Goal: Task Accomplishment & Management: Manage account settings

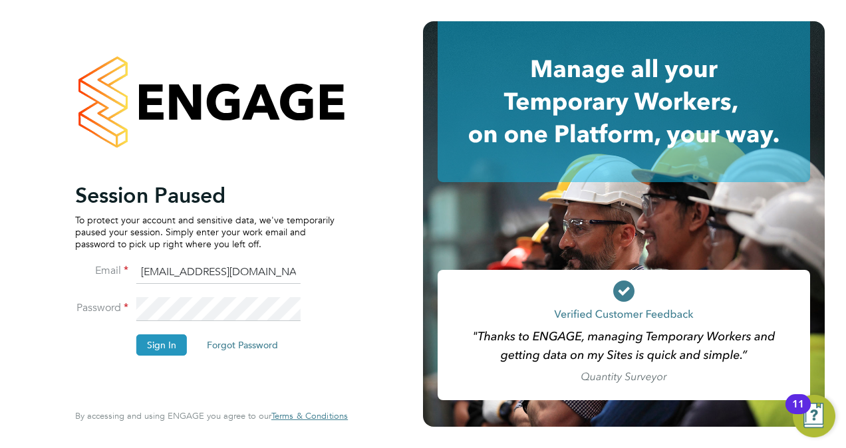
click at [160, 347] on button "Sign In" at bounding box center [161, 345] width 51 height 21
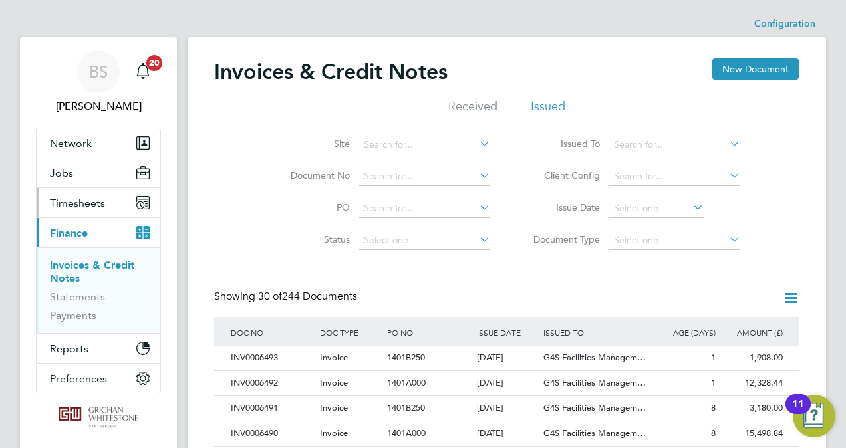
click at [75, 201] on span "Timesheets" at bounding box center [77, 203] width 55 height 13
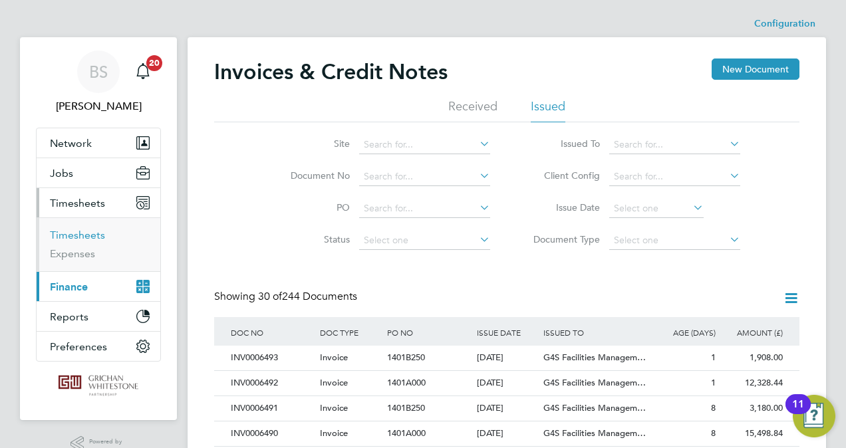
click at [77, 233] on link "Timesheets" at bounding box center [77, 235] width 55 height 13
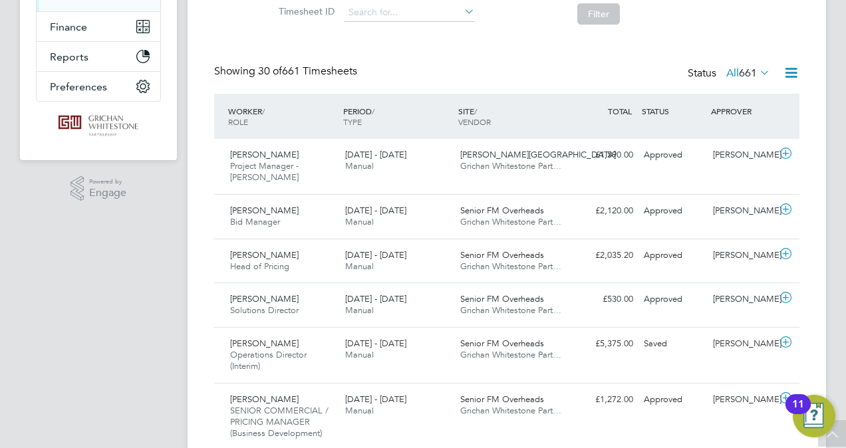
click at [276, 157] on span "Richard Cotterill" at bounding box center [264, 154] width 69 height 11
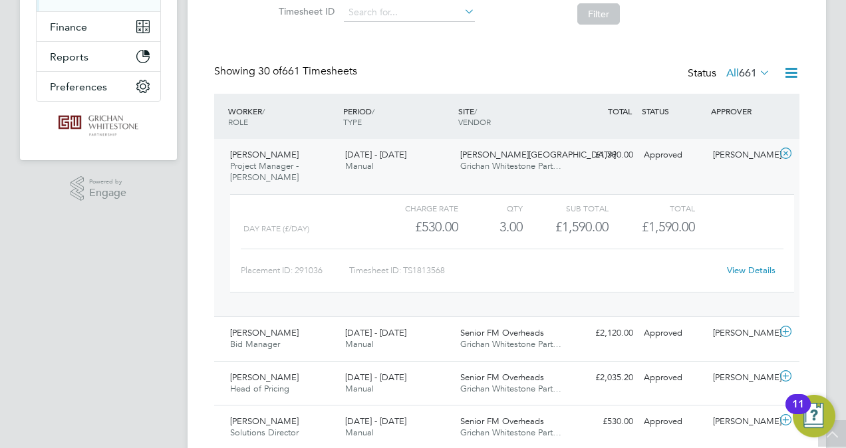
click at [258, 156] on span "Richard Cotterill" at bounding box center [264, 154] width 69 height 11
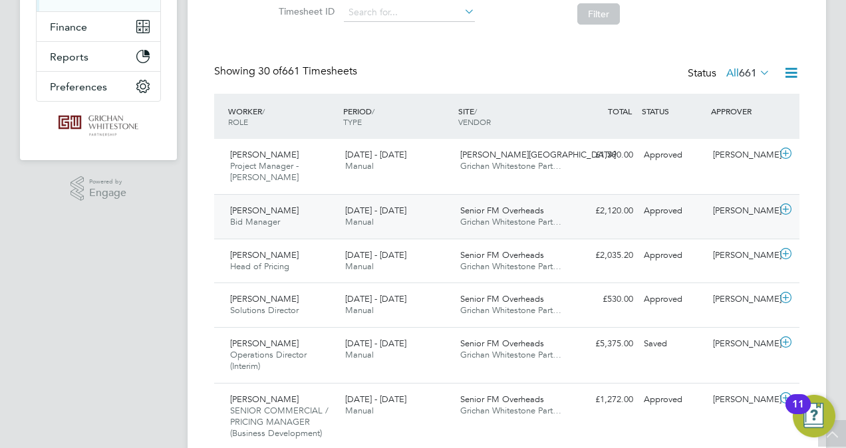
click at [263, 211] on span "Thomas Neil Spotswood" at bounding box center [264, 210] width 69 height 11
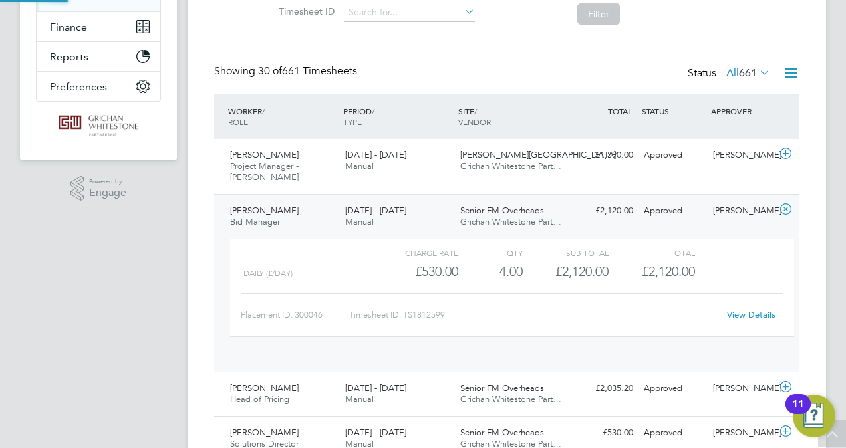
scroll to position [22, 129]
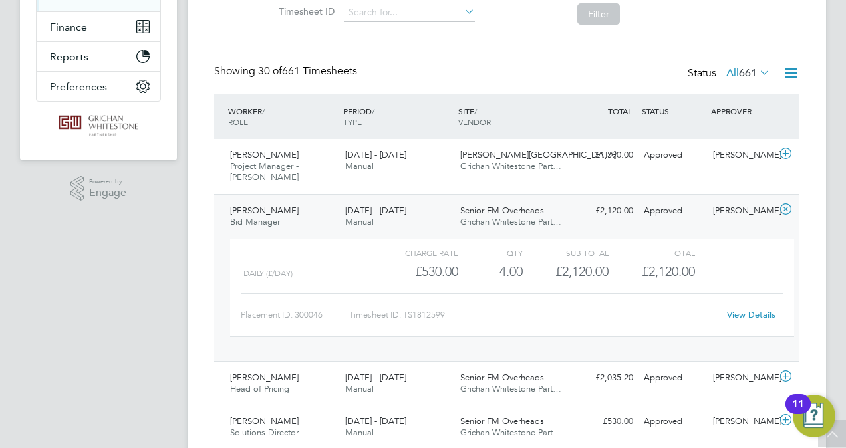
click at [272, 212] on span "Thomas Neil Spotswood" at bounding box center [264, 210] width 69 height 11
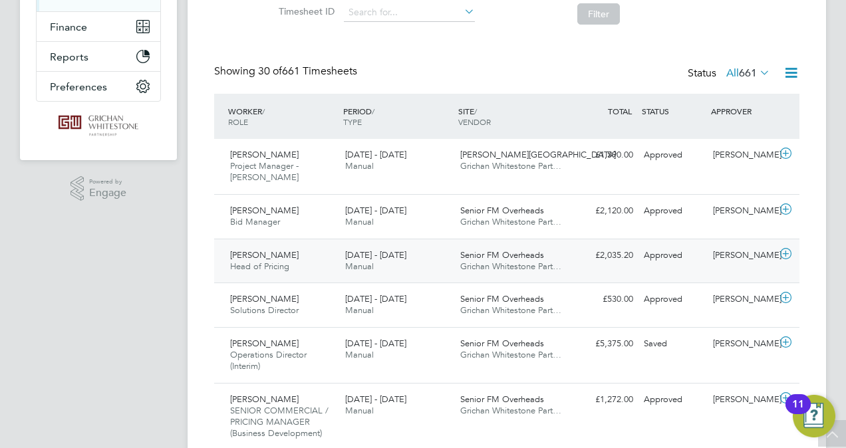
click at [265, 255] on span "Alan Sawyer" at bounding box center [264, 254] width 69 height 11
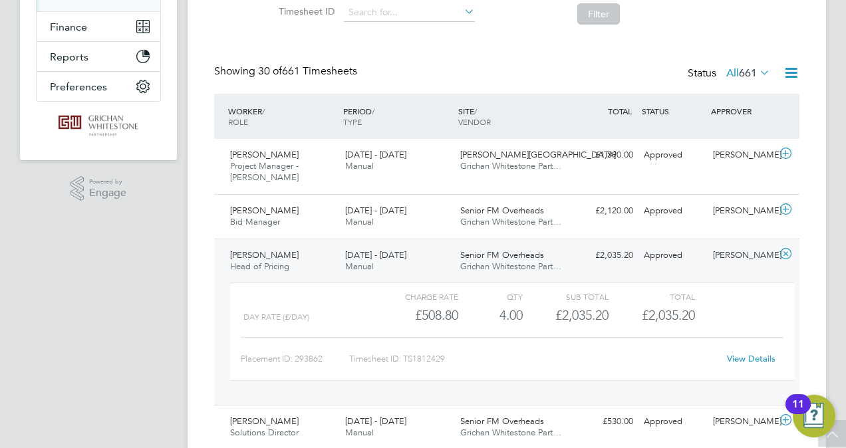
click at [271, 255] on span "Alan Sawyer" at bounding box center [264, 254] width 69 height 11
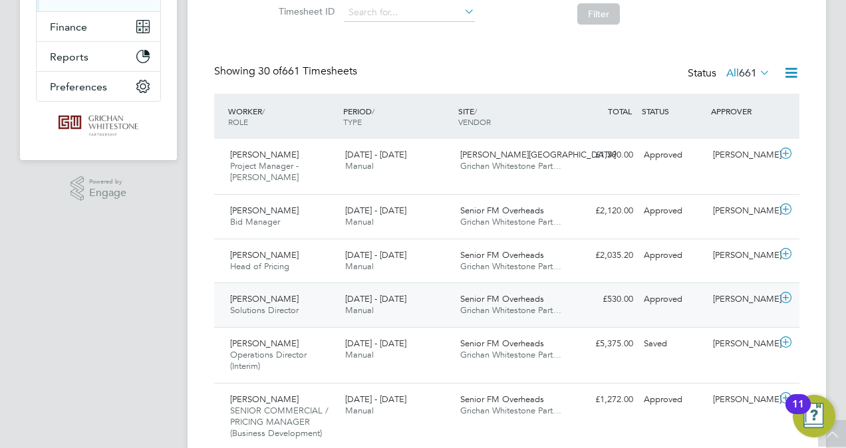
click at [267, 295] on span "William Foord" at bounding box center [264, 298] width 69 height 11
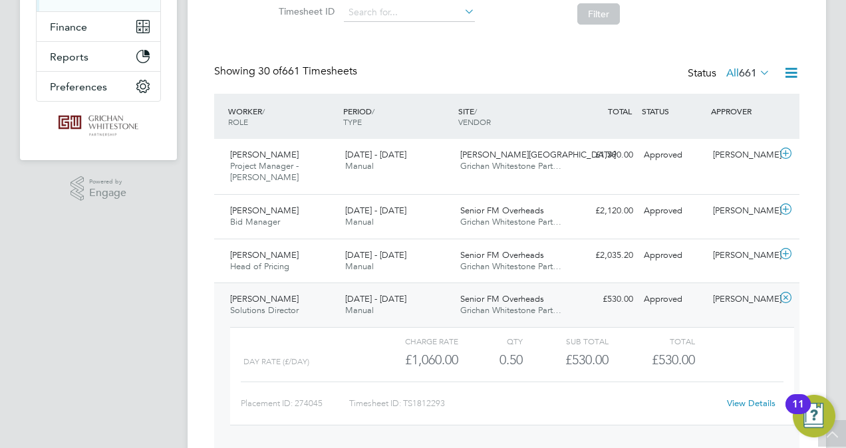
click at [255, 303] on span "William Foord" at bounding box center [264, 298] width 69 height 11
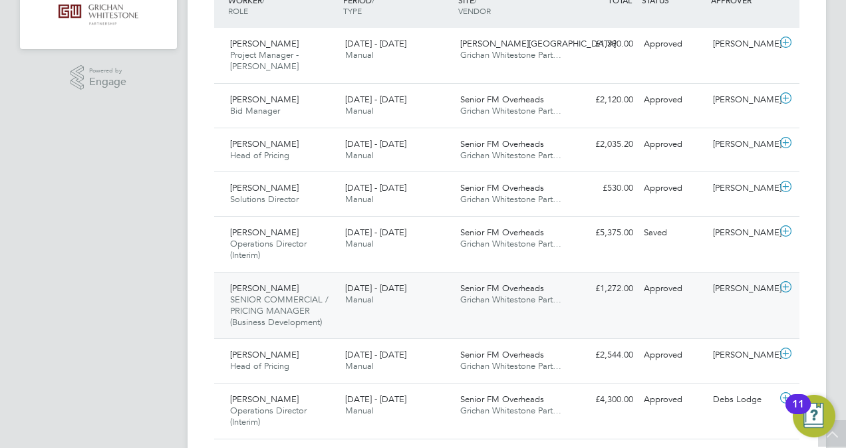
scroll to position [393, 0]
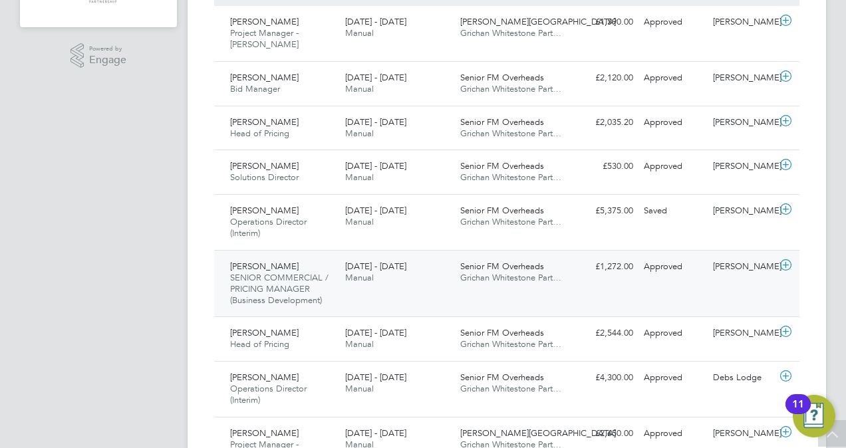
click at [264, 278] on span "SENIOR COMMERCIAL / PRICING MANAGER (Business Development)" at bounding box center [279, 289] width 98 height 34
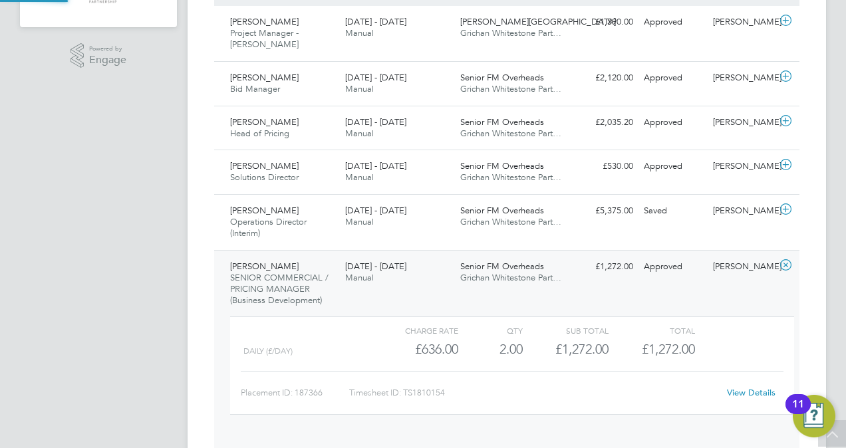
scroll to position [22, 129]
click at [255, 267] on span "Annette Collins" at bounding box center [264, 266] width 69 height 11
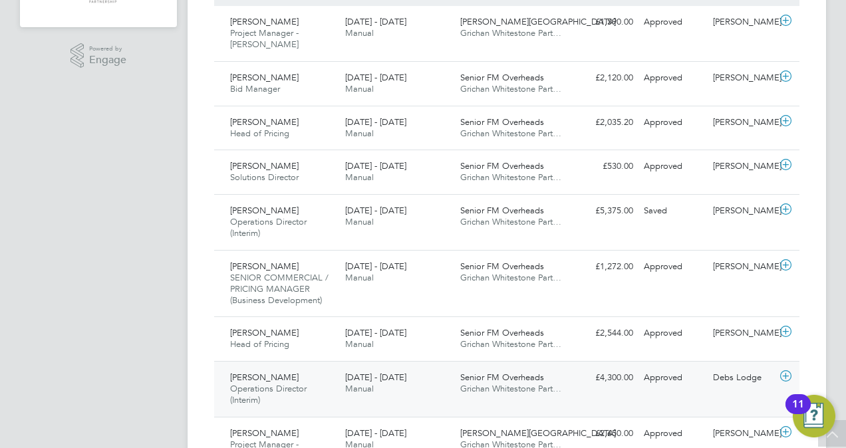
click at [271, 385] on span "Operations Director (Interim)" at bounding box center [268, 394] width 77 height 23
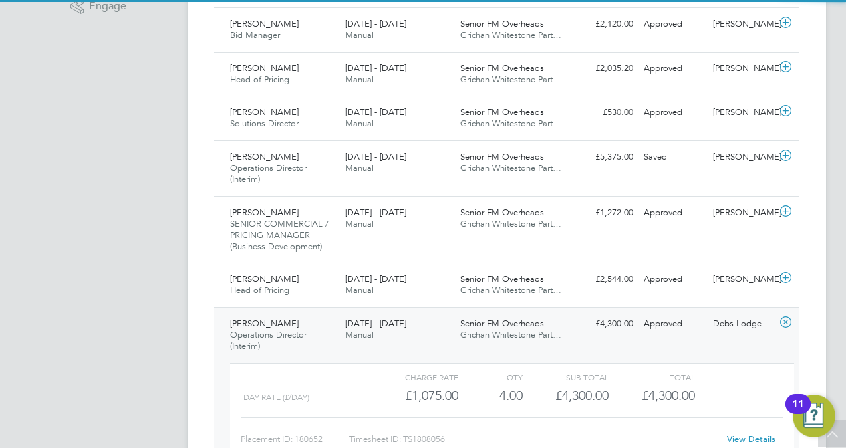
scroll to position [460, 0]
